Goal: Information Seeking & Learning: Learn about a topic

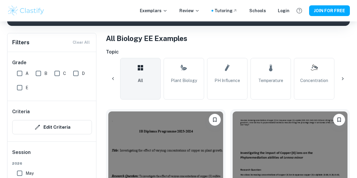
scroll to position [0, 22]
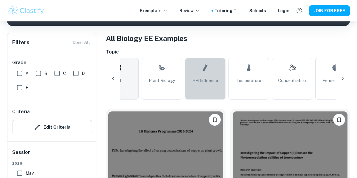
click at [196, 88] on link "pH Influence" at bounding box center [205, 79] width 40 height 42
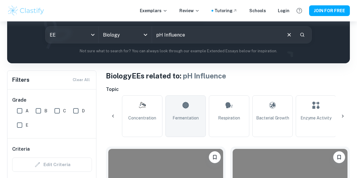
scroll to position [0, 172]
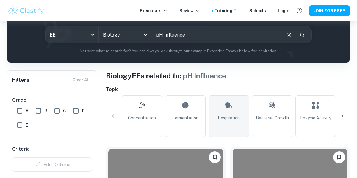
click at [238, 110] on link "Respiration" at bounding box center [228, 116] width 40 height 42
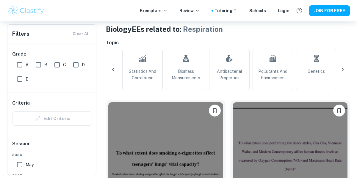
scroll to position [0, 542]
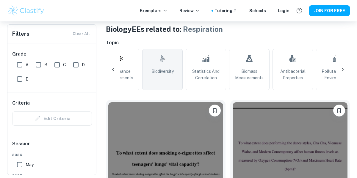
click at [177, 78] on link ".biodiversity_svg__aa6b3b50-48e0-424a-ba62-957e11230d50{fill:none;stroke:#000;s…" at bounding box center [162, 70] width 40 height 42
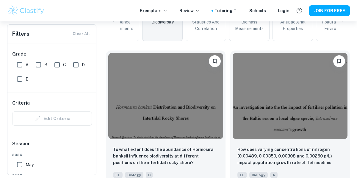
scroll to position [227, 0]
